Goal: Transaction & Acquisition: Purchase product/service

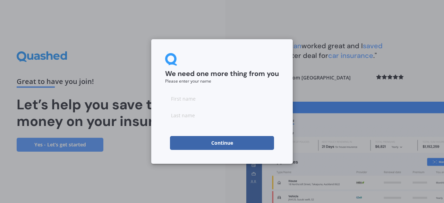
click at [198, 99] on input at bounding box center [222, 98] width 114 height 14
type input "bryce"
click at [184, 118] on input at bounding box center [222, 115] width 114 height 14
type input "[PERSON_NAME]"
click at [158, 151] on div "We need one more thing from you Please enter your name [PERSON_NAME] Continue" at bounding box center [221, 101] width 141 height 124
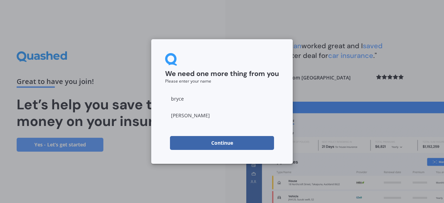
click at [207, 141] on button "Continue" at bounding box center [222, 143] width 104 height 14
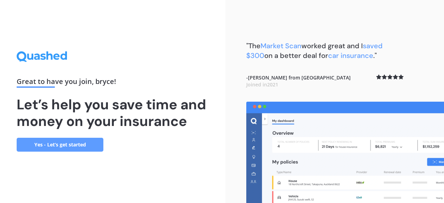
click at [89, 145] on link "Yes - Let’s get started" at bounding box center [60, 145] width 87 height 14
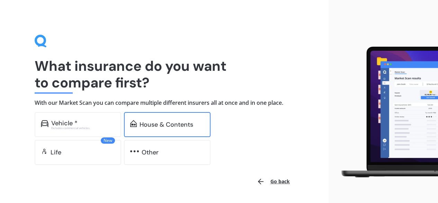
click at [166, 130] on div "House & Contents" at bounding box center [167, 124] width 87 height 25
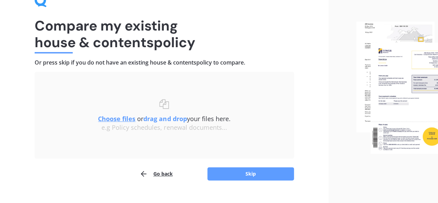
scroll to position [41, 0]
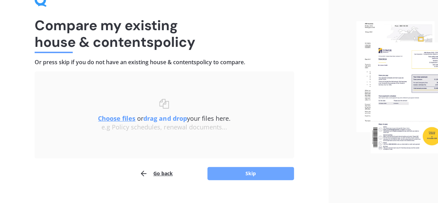
click at [231, 169] on button "Skip" at bounding box center [251, 173] width 87 height 13
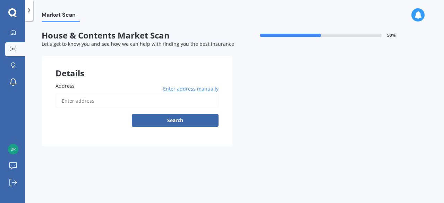
click at [180, 102] on input "Address" at bounding box center [136, 101] width 163 height 15
type input "[STREET_ADDRESS]"
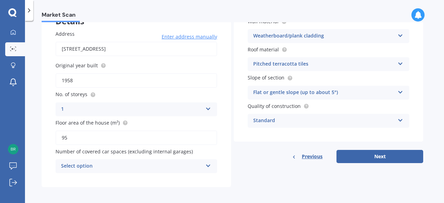
scroll to position [54, 0]
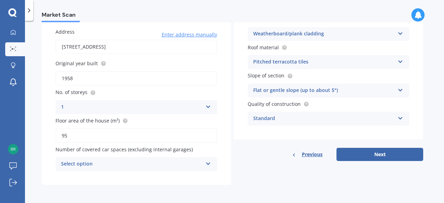
click at [187, 158] on div "Select option 0 1 2 3 4 5+" at bounding box center [135, 164] width 161 height 14
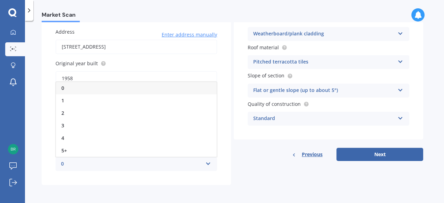
click at [187, 158] on div "0 0 1 2 3 4 5+" at bounding box center [135, 164] width 161 height 14
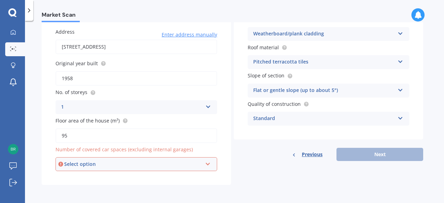
click at [200, 162] on div "Select option" at bounding box center [133, 164] width 138 height 8
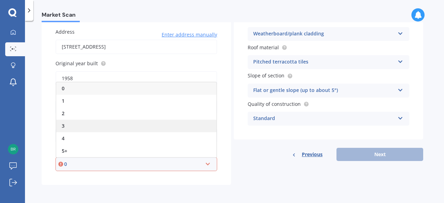
click at [181, 122] on div "3" at bounding box center [136, 126] width 160 height 12
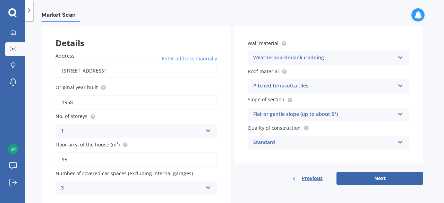
scroll to position [30, 0]
click at [355, 176] on button "Next" at bounding box center [379, 177] width 87 height 13
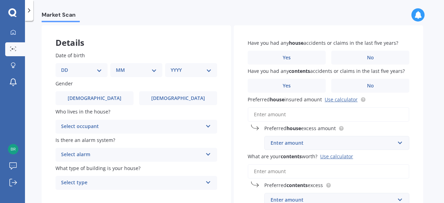
scroll to position [0, 0]
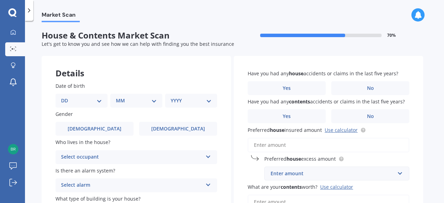
click at [101, 102] on select "DD 01 02 03 04 05 06 07 08 09 10 11 12 13 14 15 16 17 18 19 20 21 22 23 24 25 2…" at bounding box center [81, 101] width 41 height 8
select select "17"
click at [67, 97] on select "DD 01 02 03 04 05 06 07 08 09 10 11 12 13 14 15 16 17 18 19 20 21 22 23 24 25 2…" at bounding box center [81, 101] width 41 height 8
click at [121, 102] on select "MM 01 02 03 04 05 06 07 08 09 10 11 12" at bounding box center [138, 101] width 38 height 8
select select "03"
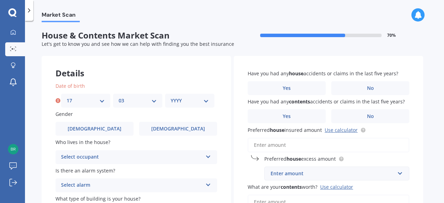
click at [119, 97] on select "MM 01 02 03 04 05 06 07 08 09 10 11 12" at bounding box center [138, 101] width 38 height 8
click at [181, 97] on select "YYYY 2009 2008 2007 2006 2005 2004 2003 2002 2001 2000 1999 1998 1997 1996 1995…" at bounding box center [189, 101] width 38 height 8
select select "1995"
click at [170, 97] on select "YYYY 2009 2008 2007 2006 2005 2004 2003 2002 2001 2000 1999 1998 1997 1996 1995…" at bounding box center [189, 101] width 38 height 8
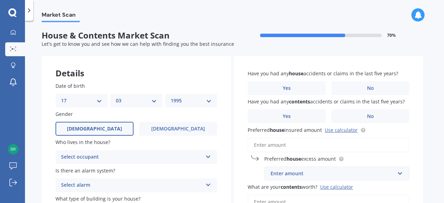
click at [114, 124] on label "[DEMOGRAPHIC_DATA]" at bounding box center [94, 129] width 78 height 14
click at [0, 0] on input "[DEMOGRAPHIC_DATA]" at bounding box center [0, 0] width 0 height 0
click at [121, 152] on div "Select occupant Owner Owner + Boarder" at bounding box center [135, 157] width 161 height 14
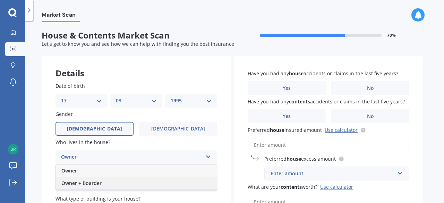
click at [102, 183] on div "Owner + Boarder" at bounding box center [136, 183] width 161 height 12
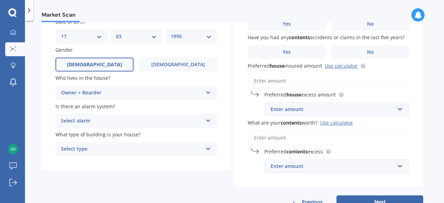
scroll to position [68, 0]
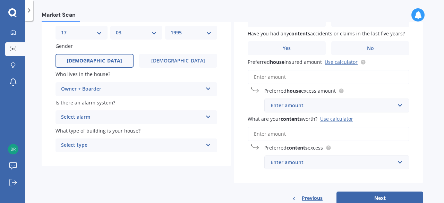
click at [140, 90] on div "Owner + Boarder" at bounding box center [131, 89] width 141 height 8
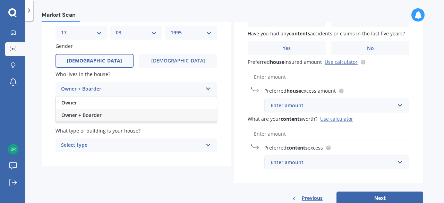
click at [107, 116] on div "Owner + Boarder" at bounding box center [136, 115] width 161 height 12
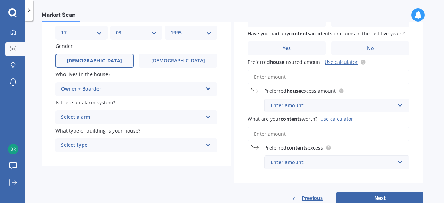
click at [118, 118] on div "Select alarm" at bounding box center [131, 117] width 141 height 8
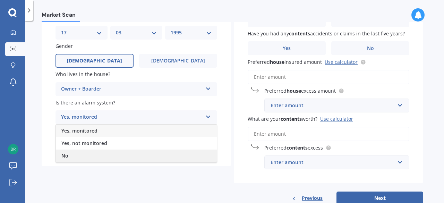
click at [93, 156] on div "No" at bounding box center [136, 155] width 161 height 12
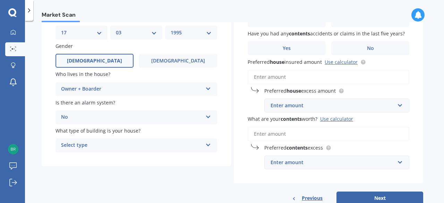
click at [109, 150] on div "Select type Freestanding Multi-unit (in a block of 6 or less) Multi-unit (in a …" at bounding box center [135, 145] width 161 height 14
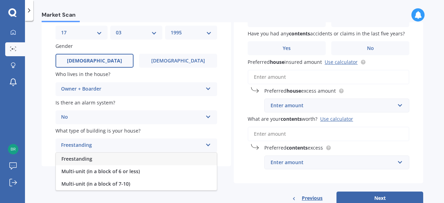
click at [105, 160] on div "Freestanding" at bounding box center [136, 158] width 161 height 12
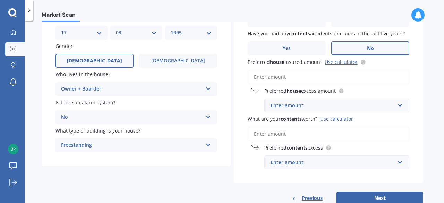
click at [340, 48] on label "No" at bounding box center [370, 48] width 78 height 14
click at [0, 0] on input "No" at bounding box center [0, 0] width 0 height 0
click at [339, 62] on link "Use calculator" at bounding box center [340, 62] width 33 height 7
click at [291, 73] on input "Preferred house insured amount Use calculator" at bounding box center [327, 77] width 161 height 15
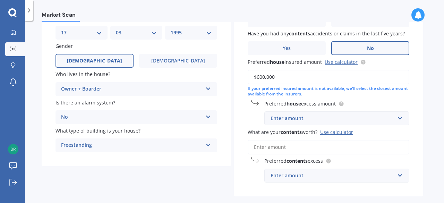
type input "$600,000"
click at [400, 121] on input "text" at bounding box center [334, 118] width 139 height 13
click at [414, 95] on div "Have you had any house accidents or claims in the last five years? Yes No Have …" at bounding box center [328, 92] width 189 height 208
click at [389, 117] on div "$300" at bounding box center [332, 118] width 124 height 8
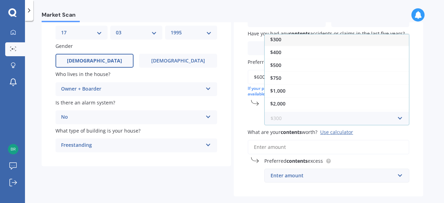
scroll to position [0, 0]
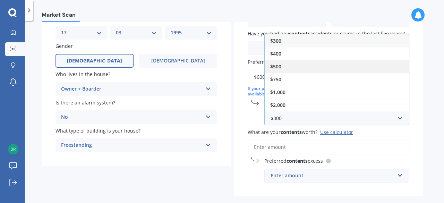
click at [380, 68] on div "$500" at bounding box center [336, 66] width 144 height 13
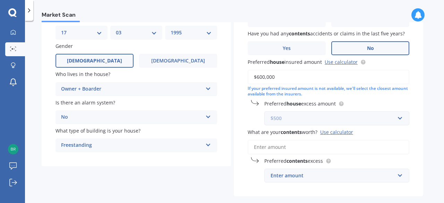
click at [396, 119] on input "text" at bounding box center [334, 118] width 139 height 13
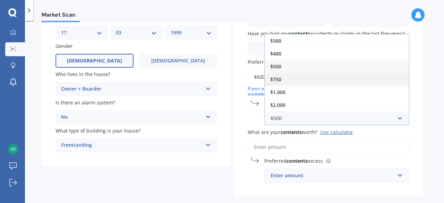
click at [384, 83] on div "$750" at bounding box center [336, 79] width 144 height 13
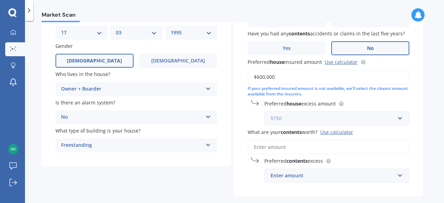
click at [395, 119] on input "text" at bounding box center [334, 118] width 139 height 13
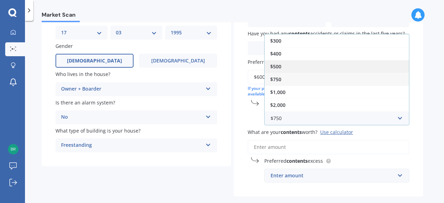
click at [383, 67] on div "$500" at bounding box center [336, 66] width 144 height 13
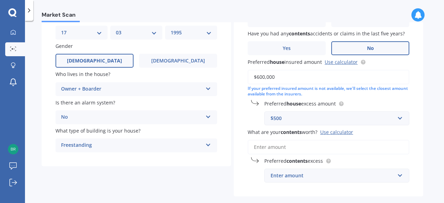
click at [333, 144] on input "What are your contents worth? Use calculator" at bounding box center [327, 147] width 161 height 15
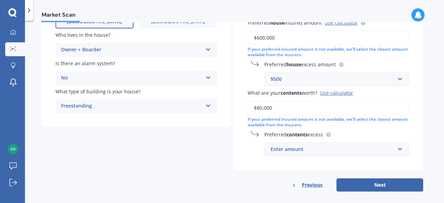
scroll to position [114, 0]
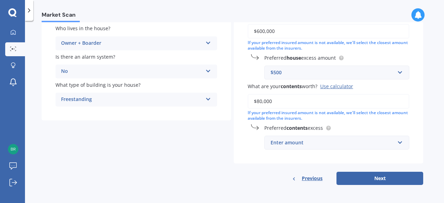
type input "$80,000"
click at [335, 140] on div "Enter amount" at bounding box center [332, 143] width 124 height 8
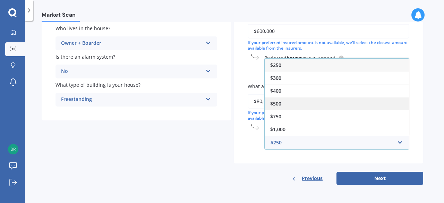
click at [318, 101] on div "$500" at bounding box center [336, 103] width 144 height 13
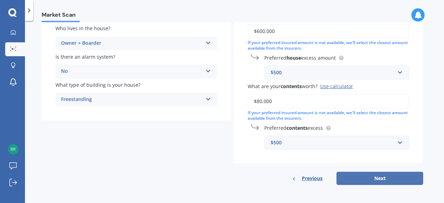
click at [362, 178] on button "Next" at bounding box center [379, 178] width 87 height 13
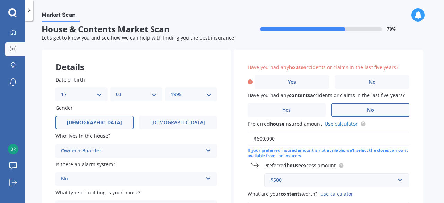
scroll to position [1, 0]
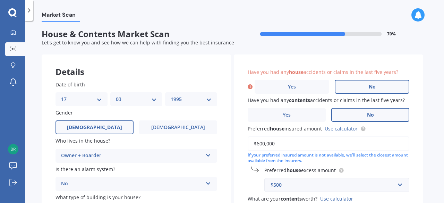
click at [356, 85] on label "No" at bounding box center [371, 87] width 75 height 14
click at [0, 0] on input "No" at bounding box center [0, 0] width 0 height 0
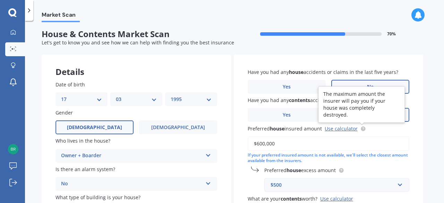
scroll to position [114, 0]
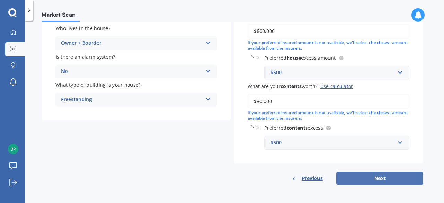
click at [369, 175] on button "Next" at bounding box center [379, 178] width 87 height 13
select select "17"
select select "03"
select select "1995"
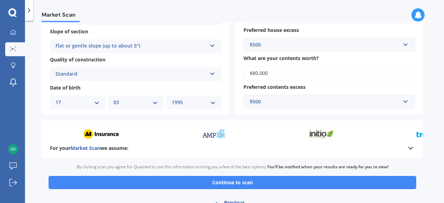
scroll to position [262, 0]
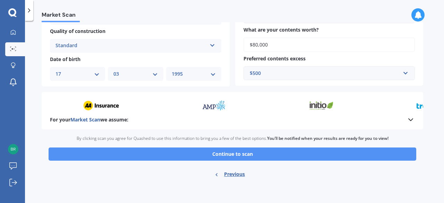
click at [271, 154] on button "Continue to scan" at bounding box center [232, 153] width 367 height 13
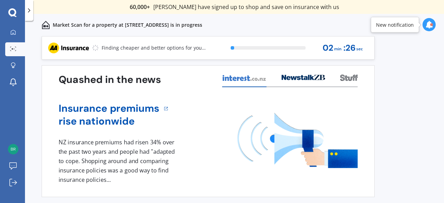
scroll to position [21, 0]
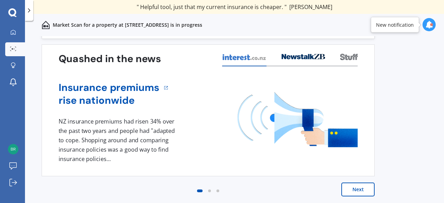
click at [362, 191] on button "Next" at bounding box center [357, 189] width 33 height 14
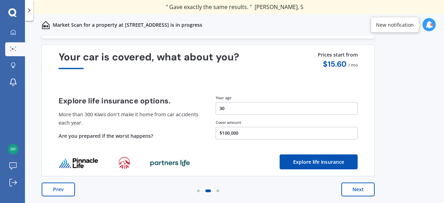
click at [353, 189] on button "Next" at bounding box center [357, 189] width 33 height 14
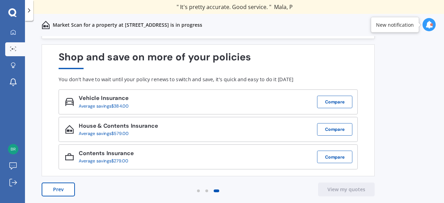
scroll to position [0, 0]
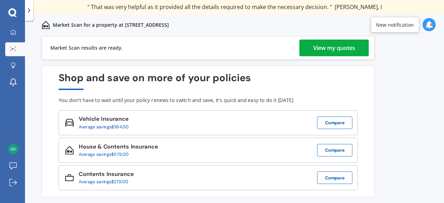
click at [358, 48] on link "View my quotes" at bounding box center [333, 48] width 69 height 17
